Goal: Check status: Check status

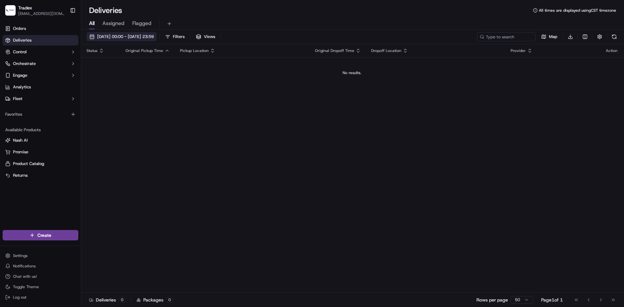
click at [122, 34] on span "[DATE] 00:00 - [DATE] 23:59" at bounding box center [125, 37] width 57 height 6
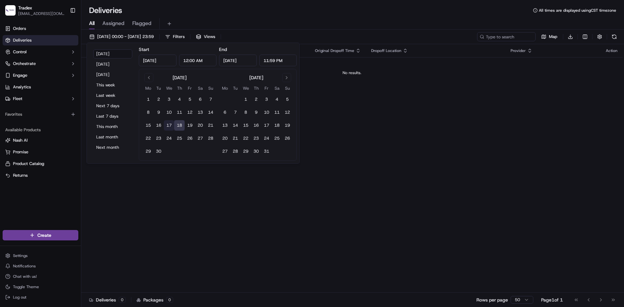
click at [168, 125] on button "17" at bounding box center [169, 125] width 10 height 10
type input "Sep 17, 2025"
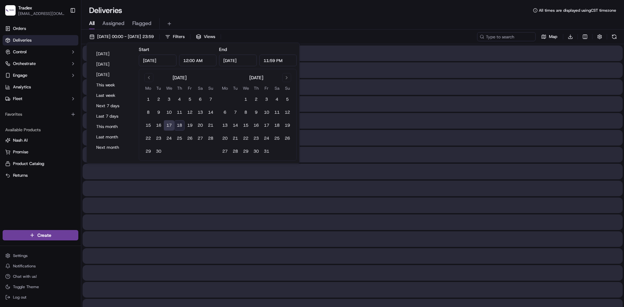
click at [179, 126] on button "18" at bounding box center [179, 125] width 10 height 10
type input "Sep 18, 2025"
click at [277, 28] on div "All Assigned Flagged" at bounding box center [352, 23] width 543 height 11
